Goal: Task Accomplishment & Management: Use online tool/utility

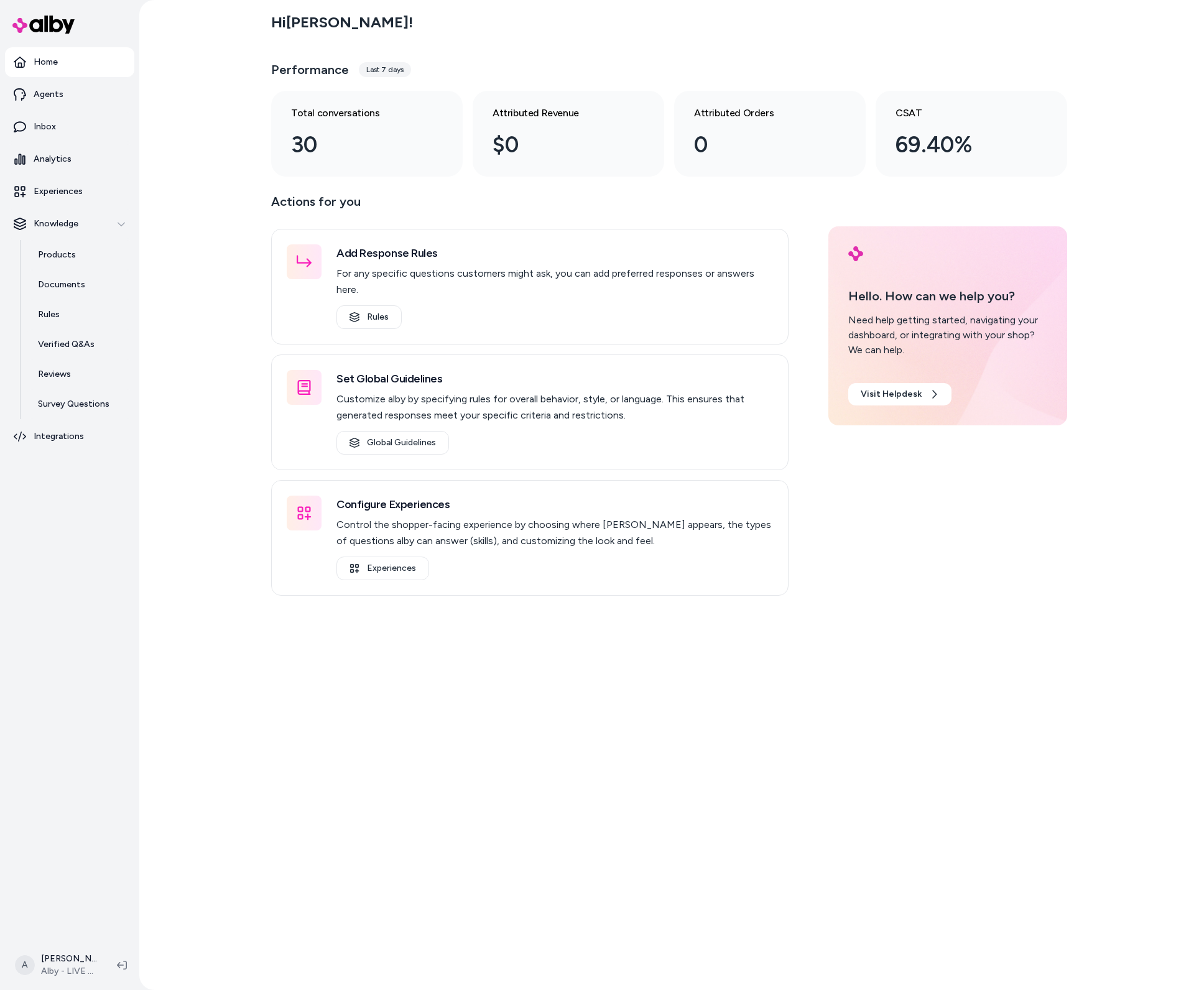
click at [646, 695] on main "Hi [PERSON_NAME] ! Performance Last 7 days Total conversations 30 Attributed Re…" at bounding box center [669, 495] width 796 height 990
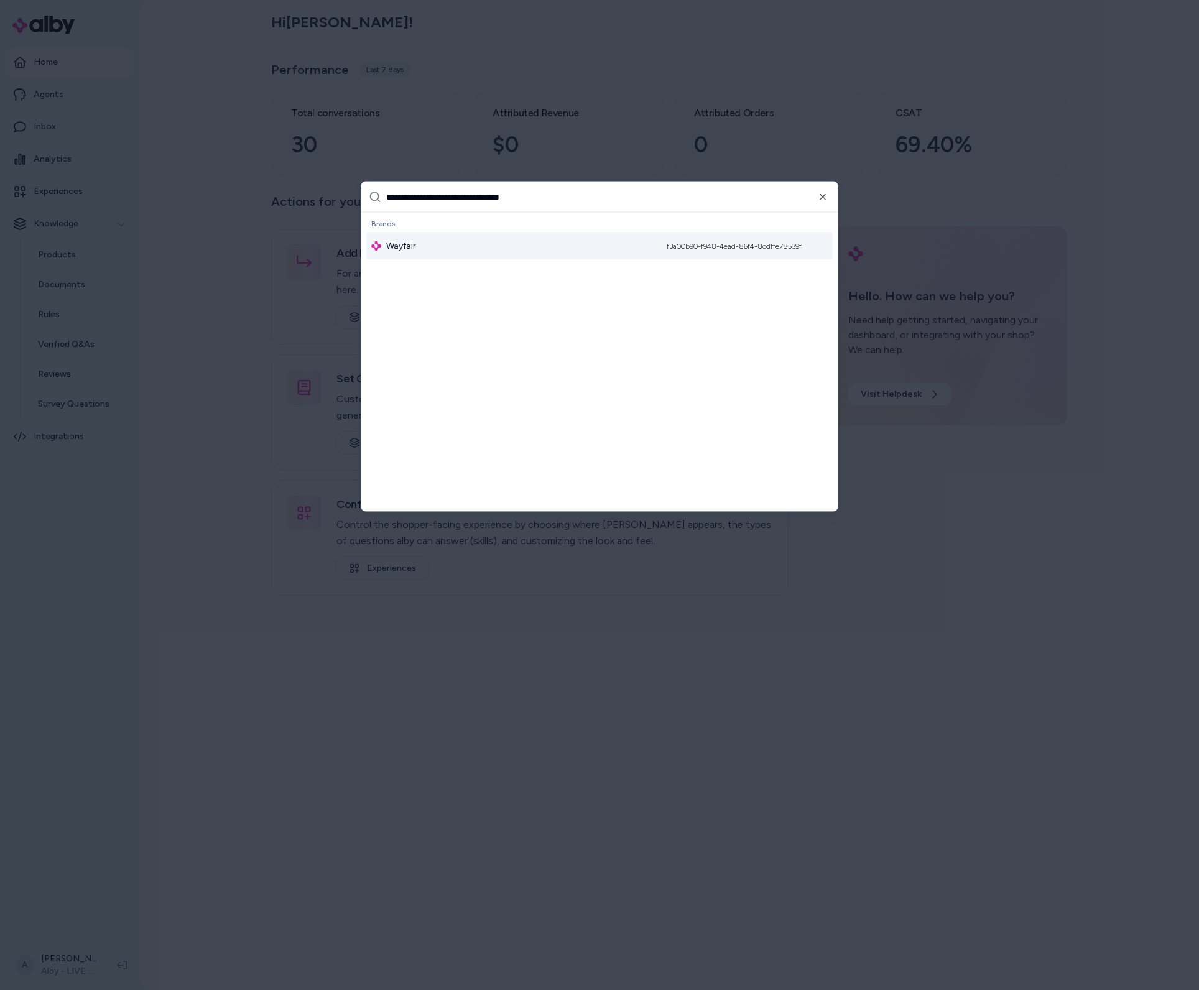
type input "**********"
click at [497, 244] on div "Wayfair f3a00b90-f948-4ead-86f4-8cdffe78539f" at bounding box center [599, 246] width 466 height 27
